Goal: Book appointment/travel/reservation

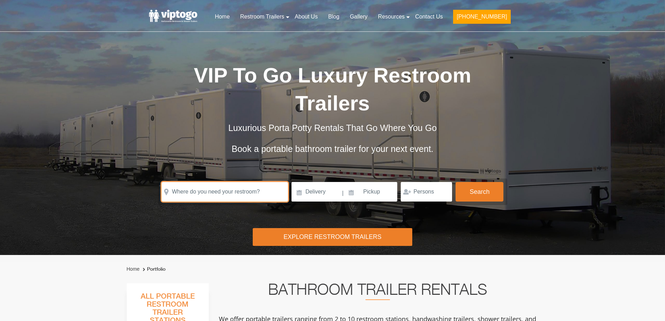
click at [209, 187] on input "text" at bounding box center [225, 192] width 126 height 20
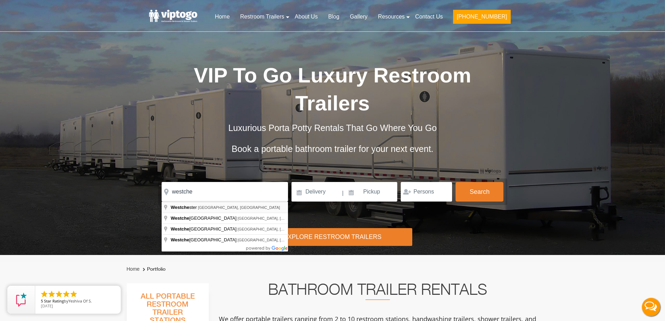
type input "[GEOGRAPHIC_DATA], [GEOGRAPHIC_DATA], [GEOGRAPHIC_DATA]"
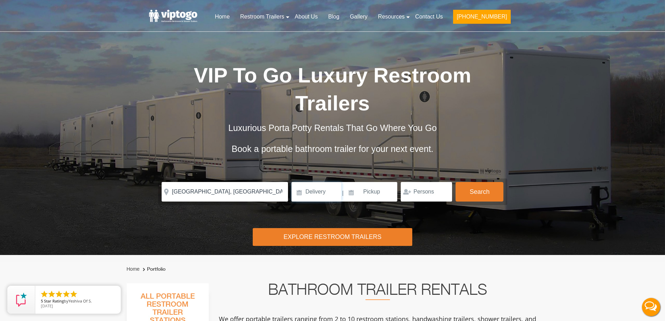
click at [300, 200] on input at bounding box center [316, 192] width 50 height 20
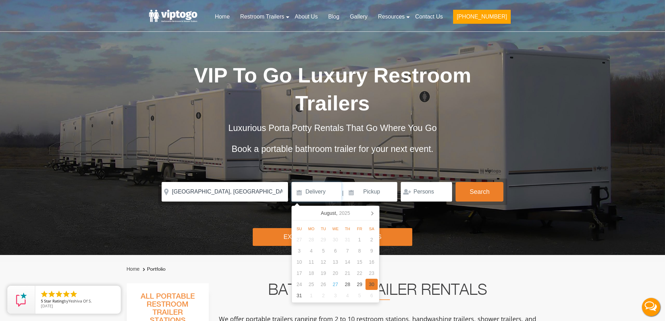
click at [372, 287] on div "30" at bounding box center [371, 283] width 12 height 11
type input "[DATE]"
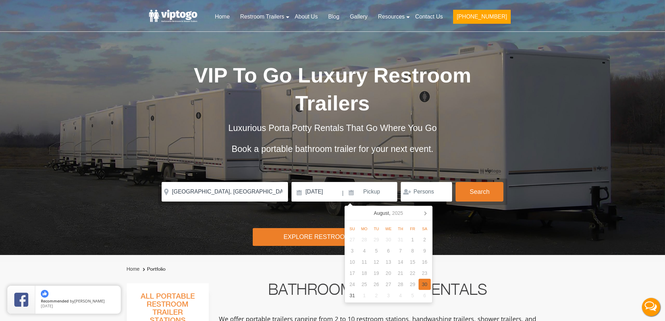
drag, startPoint x: 424, startPoint y: 282, endPoint x: 456, endPoint y: 228, distance: 62.6
click at [425, 282] on div "30" at bounding box center [424, 283] width 12 height 11
type input "[DATE]"
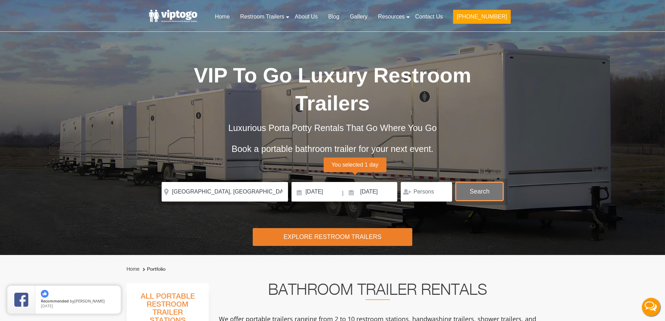
click at [472, 193] on button "Search" at bounding box center [479, 191] width 48 height 19
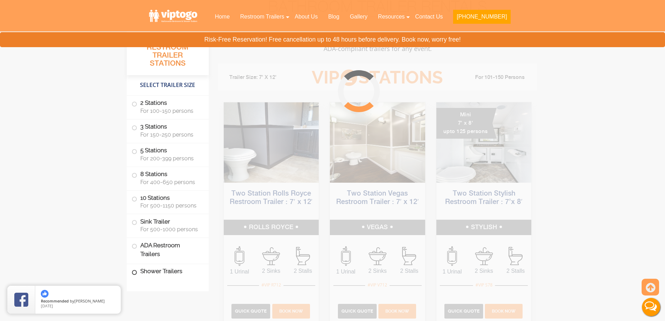
scroll to position [283, 0]
click at [136, 271] on span at bounding box center [134, 272] width 3 height 3
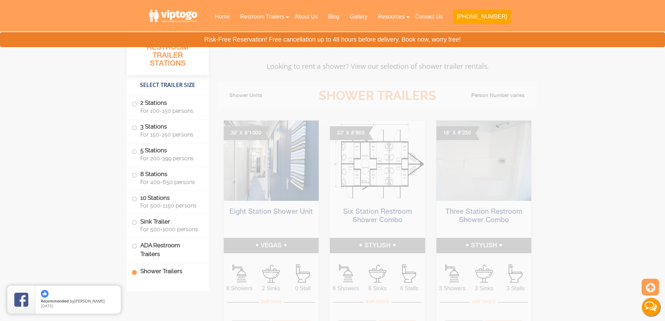
scroll to position [2965, 0]
